Goal: Transaction & Acquisition: Purchase product/service

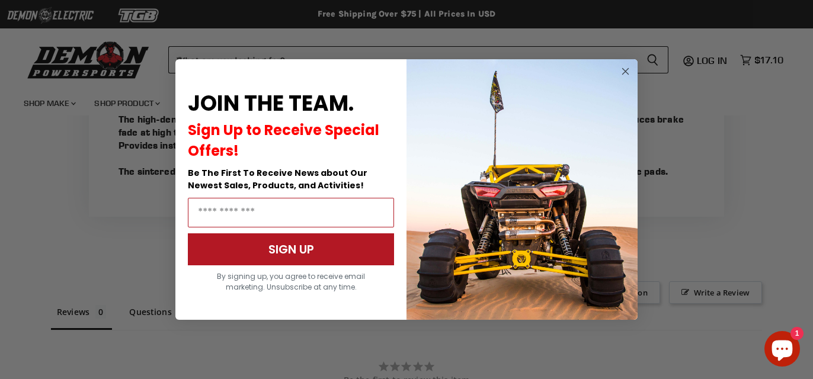
scroll to position [738, 0]
